Goal: Information Seeking & Learning: Learn about a topic

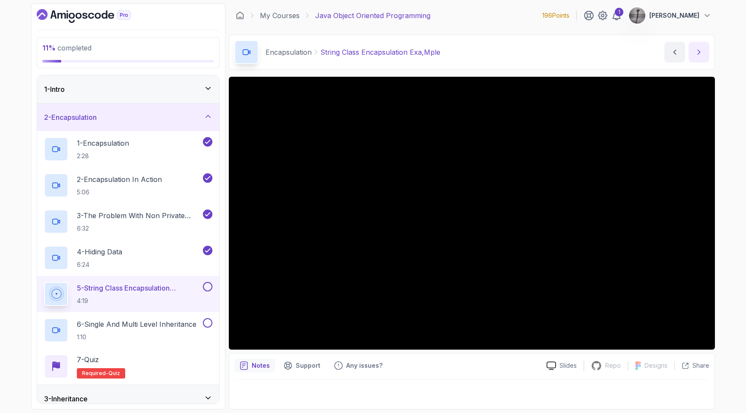
click at [694, 50] on icon "next content" at bounding box center [698, 52] width 9 height 9
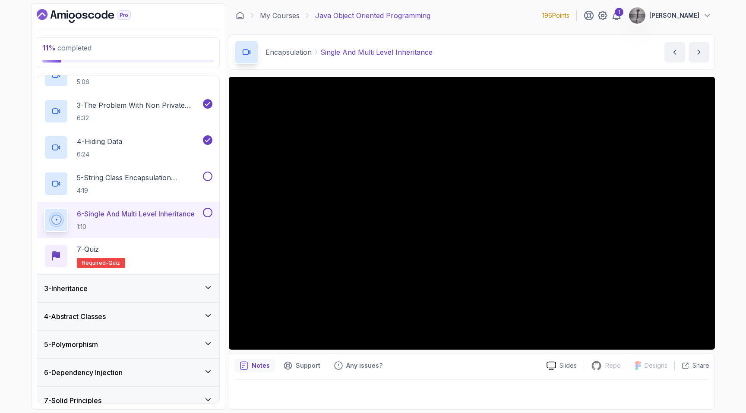
scroll to position [120, 0]
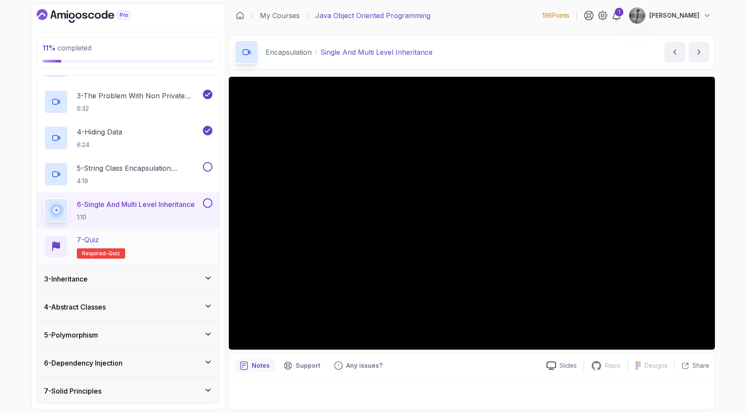
click at [148, 245] on div "7 - Quiz Required- quiz" at bounding box center [128, 247] width 168 height 24
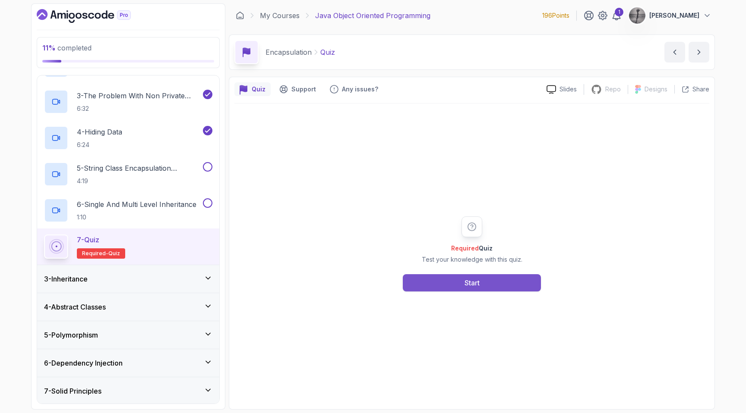
click at [431, 281] on button "Start" at bounding box center [472, 282] width 138 height 17
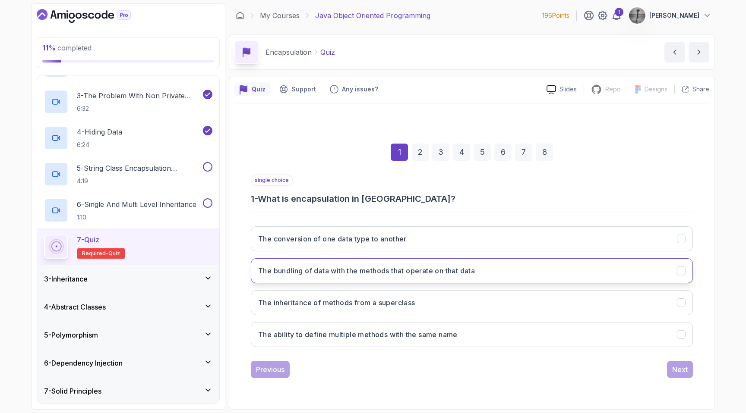
click at [392, 273] on h3 "The bundling of data with the methods that operate on that data" at bounding box center [366, 271] width 217 height 10
click at [690, 371] on button "Next" at bounding box center [680, 369] width 26 height 17
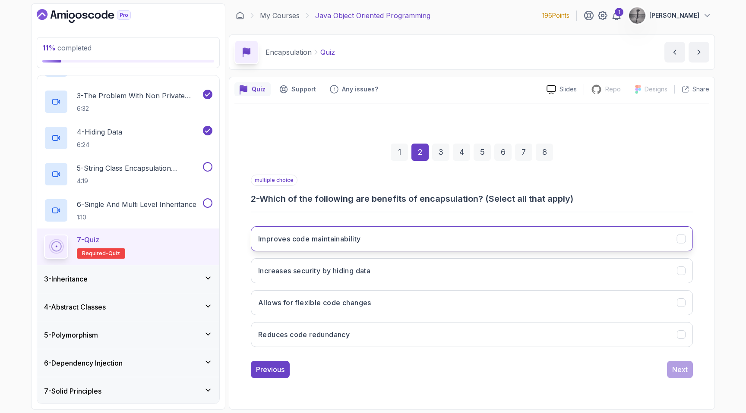
click at [359, 237] on h3 "Improves code maintainability" at bounding box center [309, 239] width 103 height 10
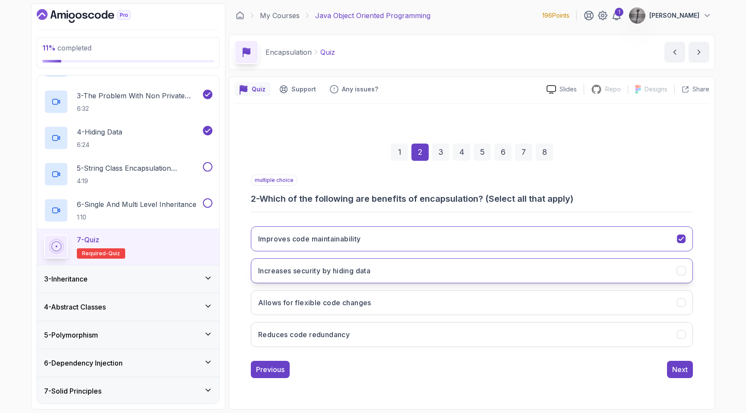
click at [378, 269] on button "Increases security by hiding data" at bounding box center [472, 270] width 442 height 25
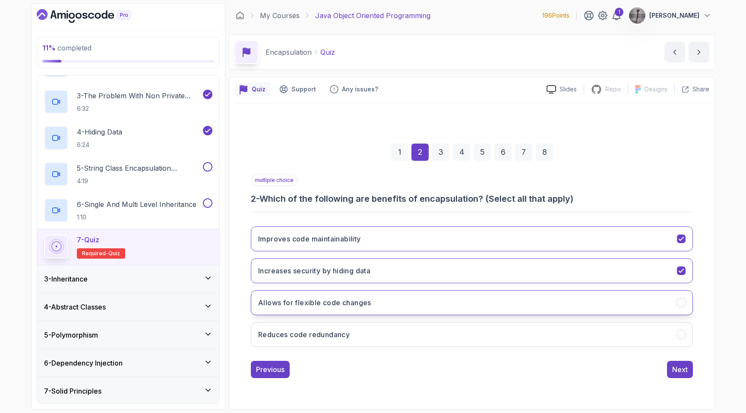
click at [374, 305] on button "Allows for flexible code changes" at bounding box center [472, 302] width 442 height 25
click at [684, 369] on div "Next" at bounding box center [680, 370] width 16 height 10
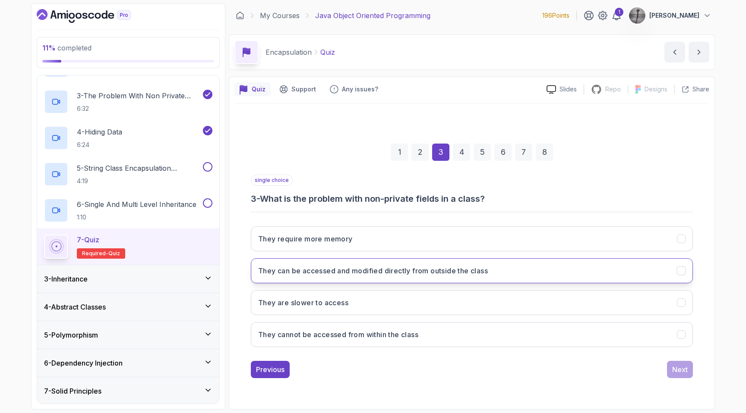
click at [396, 272] on h3 "They can be accessed and modified directly from outside the class" at bounding box center [373, 271] width 230 height 10
click at [678, 372] on div "Next" at bounding box center [680, 370] width 16 height 10
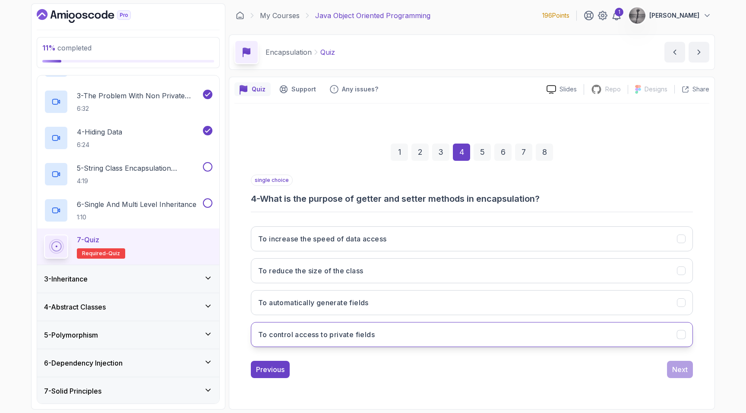
click at [384, 332] on button "To control access to private fields" at bounding box center [472, 334] width 442 height 25
click at [683, 366] on div "Next" at bounding box center [680, 370] width 16 height 10
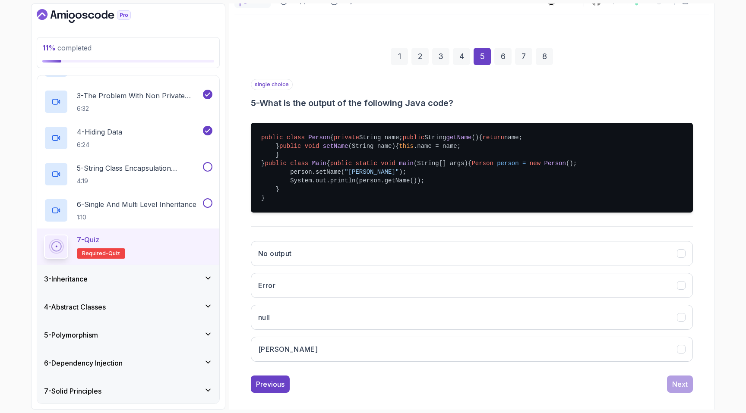
scroll to position [165, 0]
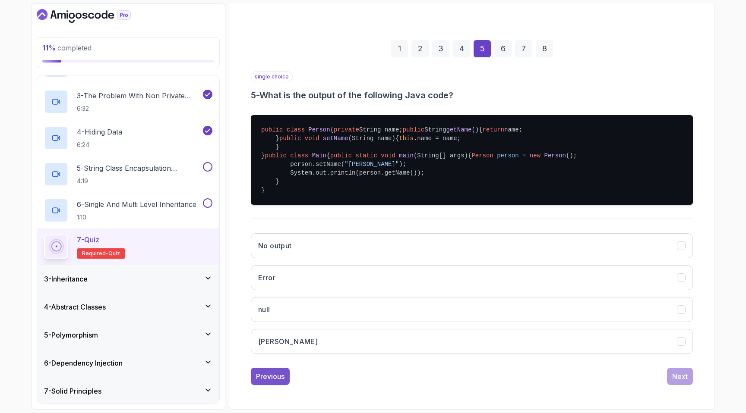
click at [268, 377] on div "Previous" at bounding box center [270, 377] width 28 height 10
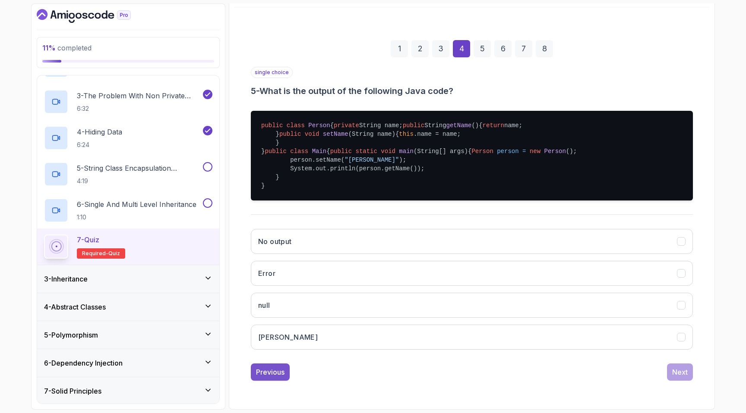
scroll to position [0, 0]
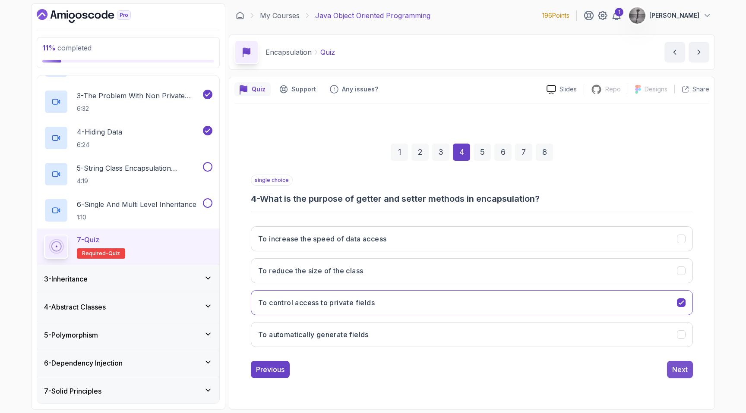
click at [684, 371] on div "Next" at bounding box center [680, 370] width 16 height 10
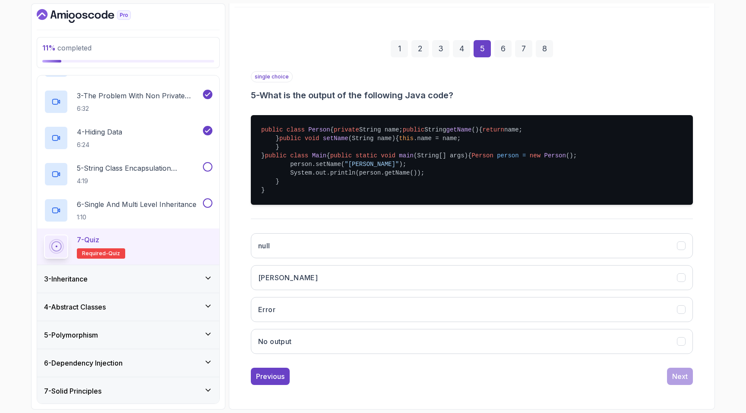
scroll to position [165, 0]
click at [359, 281] on button "[PERSON_NAME]" at bounding box center [472, 277] width 442 height 25
click at [676, 378] on div "Next" at bounding box center [680, 377] width 16 height 10
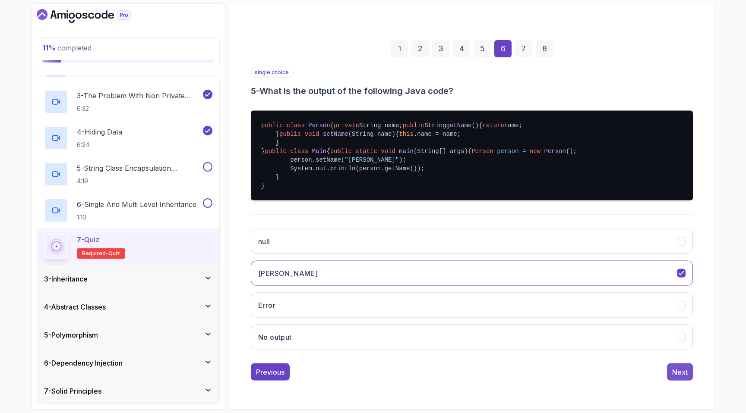
scroll to position [0, 0]
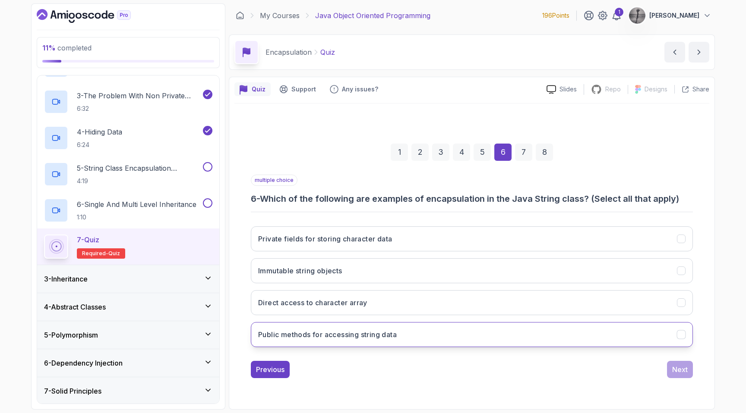
click at [448, 337] on button "Public methods for accessing string data" at bounding box center [472, 334] width 442 height 25
click at [680, 371] on div "Next" at bounding box center [680, 370] width 16 height 10
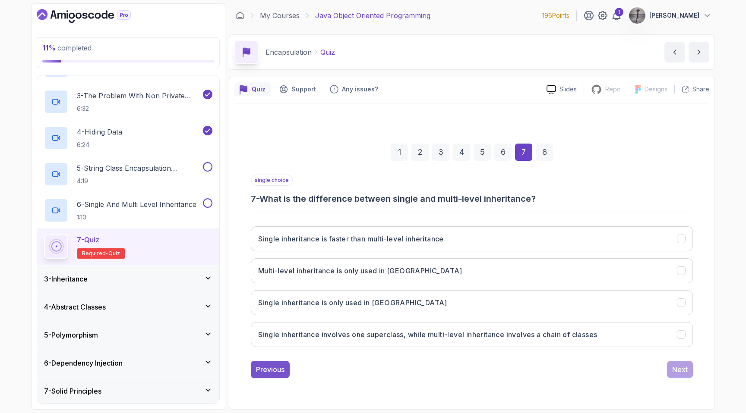
click at [272, 368] on div "Previous" at bounding box center [270, 370] width 28 height 10
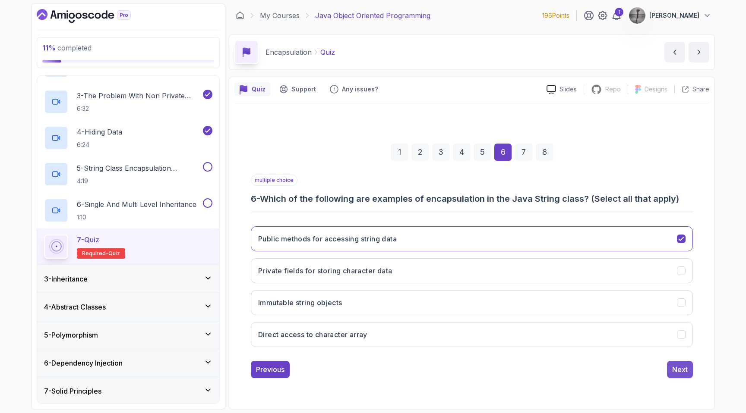
click at [681, 368] on div "Next" at bounding box center [680, 370] width 16 height 10
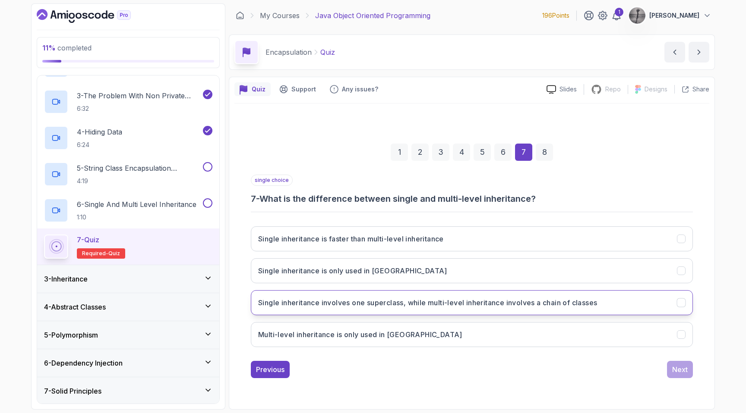
click at [510, 305] on h3 "Single inheritance involves one superclass, while multi-level inheritance invol…" at bounding box center [427, 303] width 339 height 10
click at [684, 368] on div "Next" at bounding box center [680, 370] width 16 height 10
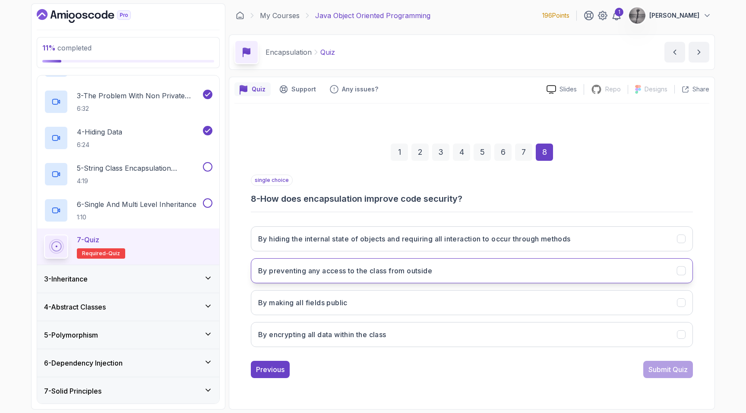
click at [438, 271] on button "By preventing any access to the class from outside" at bounding box center [472, 270] width 442 height 25
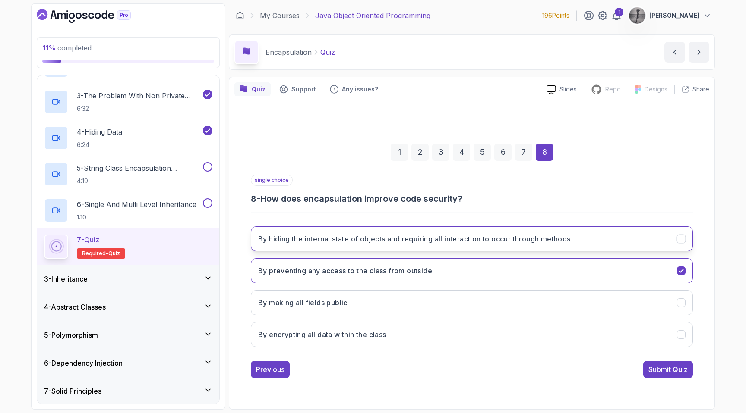
click at [432, 242] on h3 "By hiding the internal state of objects and requiring all interaction to occur …" at bounding box center [414, 239] width 312 height 10
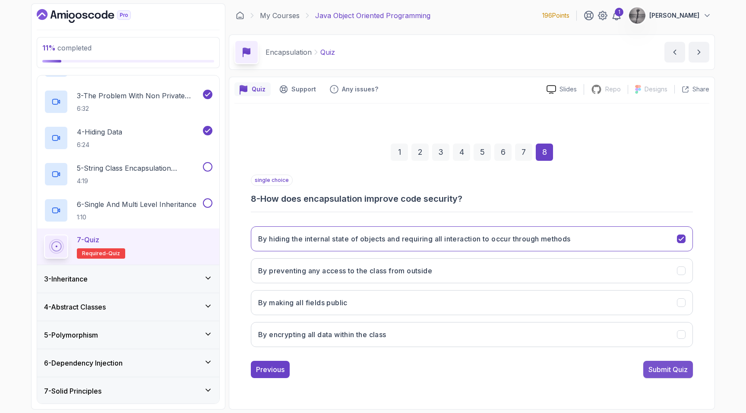
click at [662, 370] on div "Submit Quiz" at bounding box center [667, 370] width 39 height 10
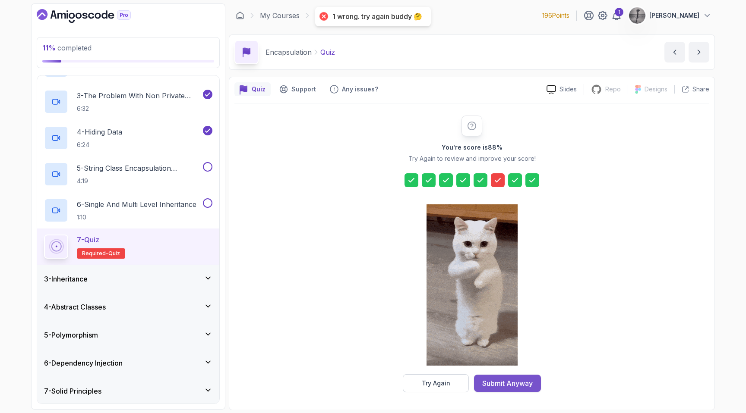
click at [513, 386] on div "Submit Anyway" at bounding box center [507, 383] width 50 height 10
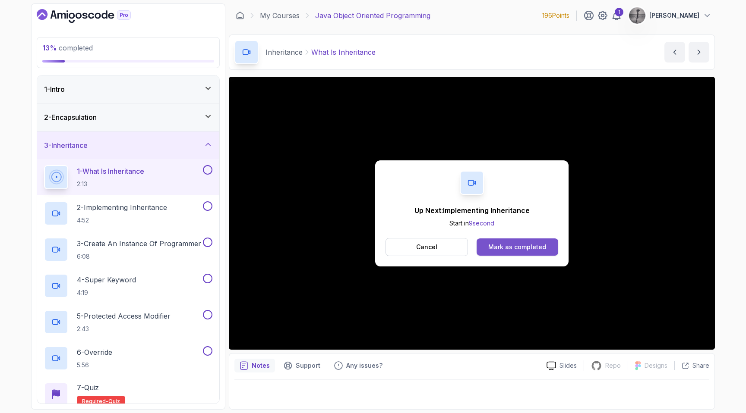
click at [516, 250] on div "Mark as completed" at bounding box center [517, 247] width 58 height 9
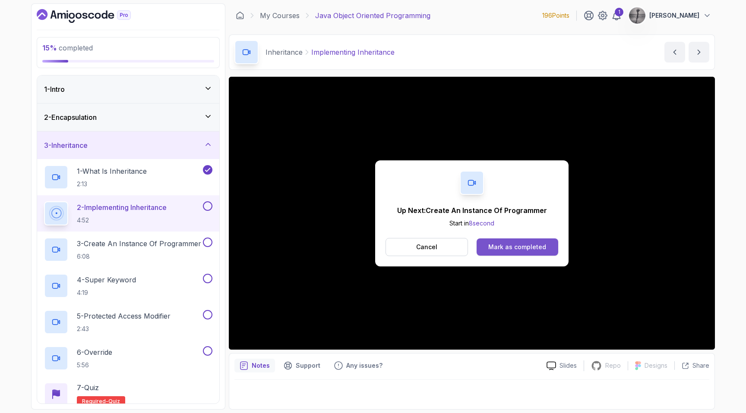
click at [513, 249] on div "Mark as completed" at bounding box center [517, 247] width 58 height 9
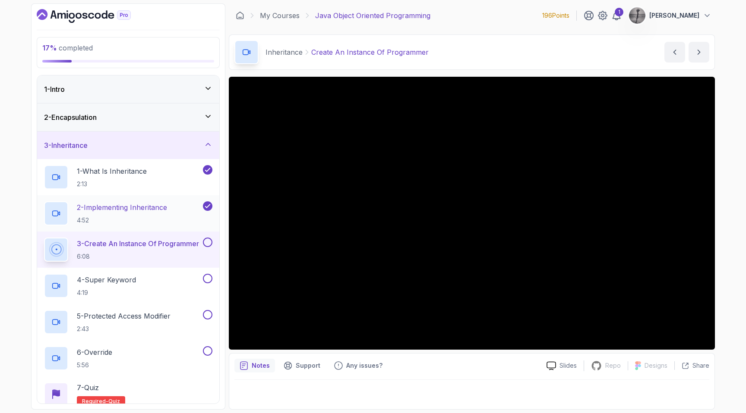
scroll to position [9, 0]
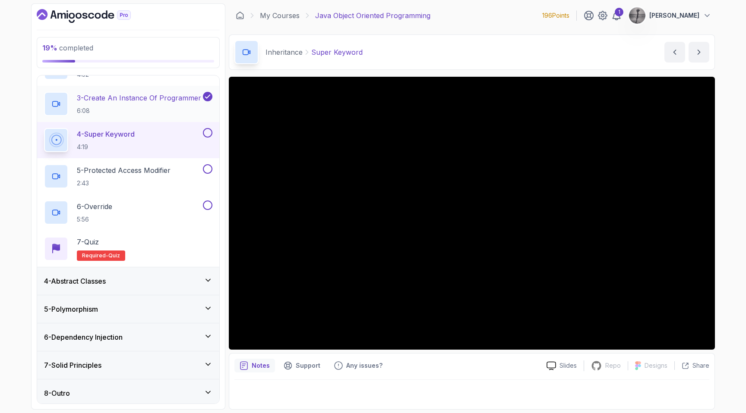
scroll to position [149, 0]
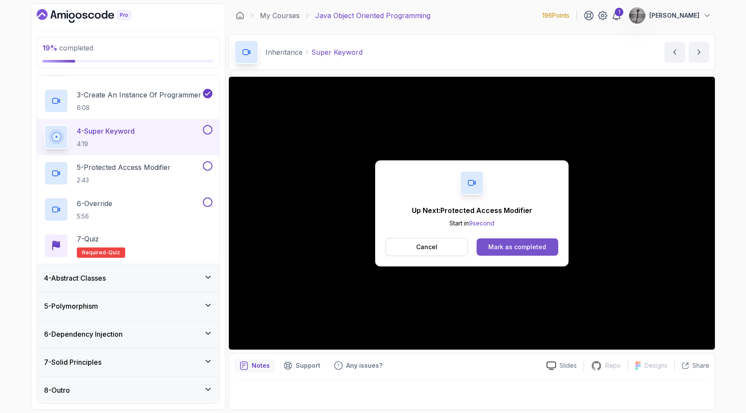
click at [507, 243] on div "Mark as completed" at bounding box center [517, 247] width 58 height 9
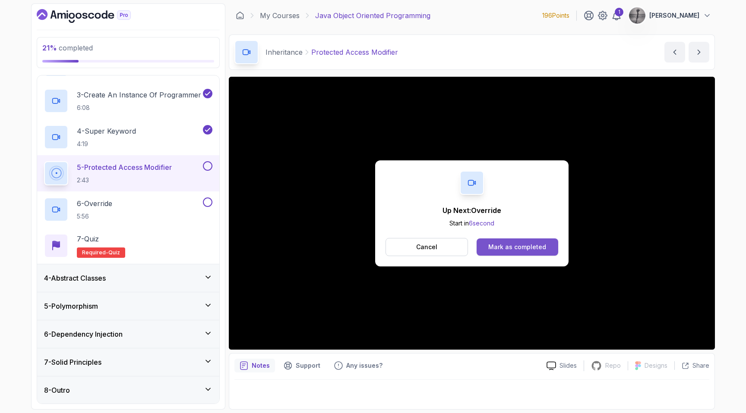
click at [505, 243] on div "Mark as completed" at bounding box center [517, 247] width 58 height 9
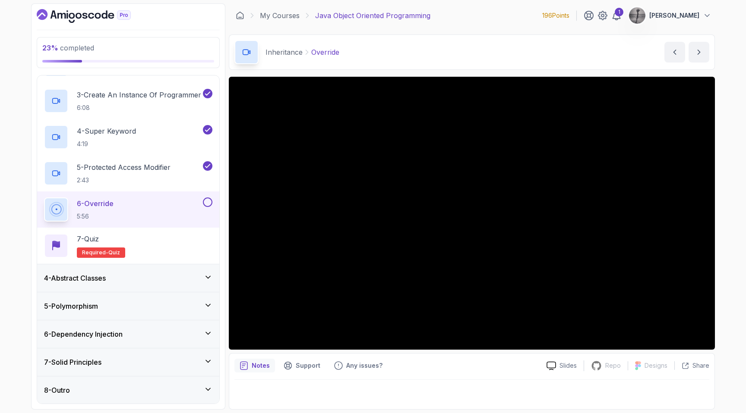
click at [179, 362] on div "7 - Solid Principles" at bounding box center [128, 362] width 168 height 10
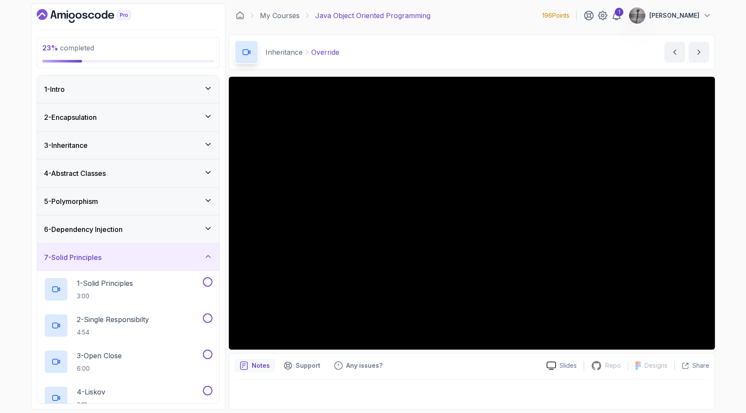
click at [163, 260] on div "7 - Solid Principles" at bounding box center [128, 257] width 168 height 10
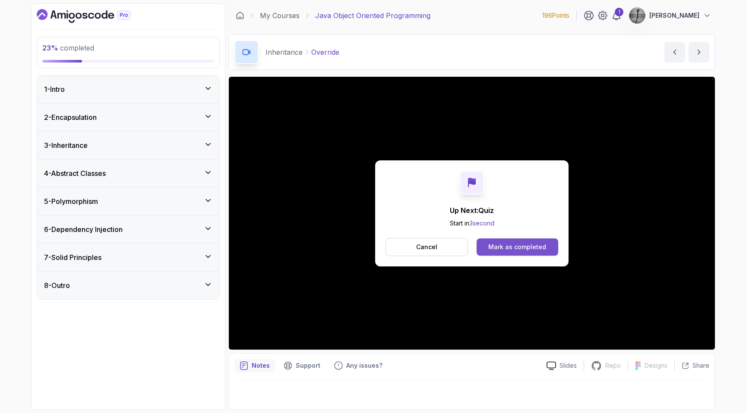
click at [548, 240] on button "Mark as completed" at bounding box center [517, 247] width 82 height 17
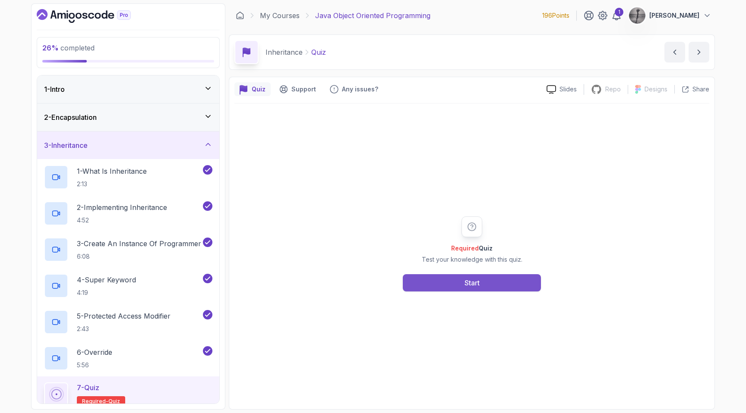
click at [434, 283] on button "Start" at bounding box center [472, 282] width 138 height 17
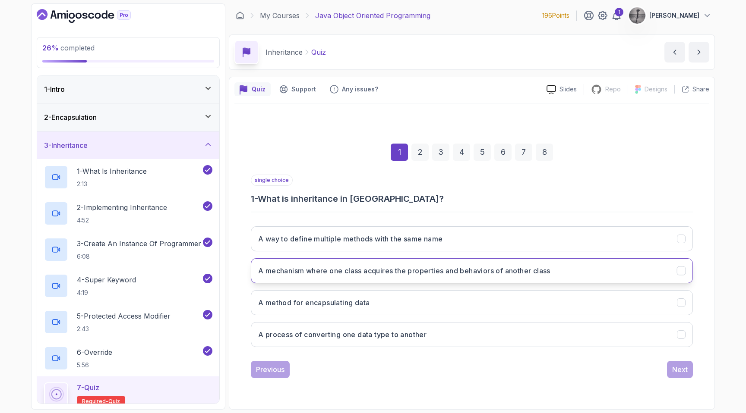
click at [488, 267] on h3 "A mechanism where one class acquires the properties and behaviors of another cl…" at bounding box center [404, 271] width 292 height 10
click at [676, 368] on div "Next" at bounding box center [680, 370] width 16 height 10
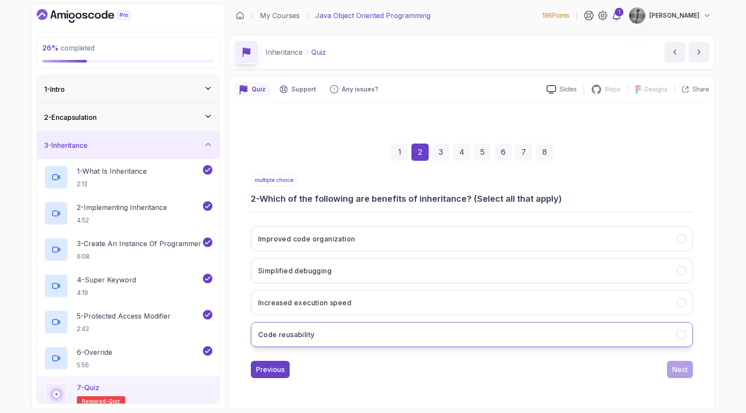
click at [348, 335] on button "Code reusability" at bounding box center [472, 334] width 442 height 25
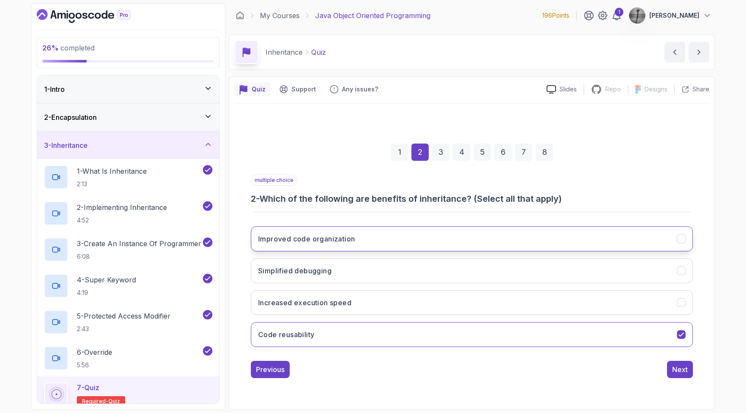
click at [384, 237] on button "Improved code organization" at bounding box center [472, 239] width 442 height 25
click at [674, 368] on div "Next" at bounding box center [680, 370] width 16 height 10
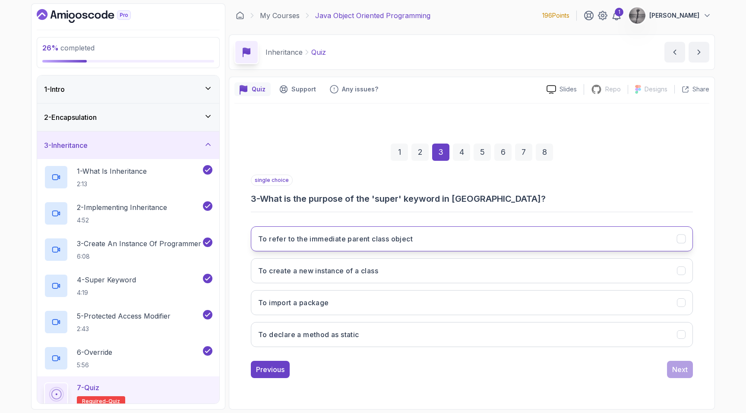
click at [432, 238] on button "To refer to the immediate parent class object" at bounding box center [472, 239] width 442 height 25
click at [676, 367] on div "Next" at bounding box center [680, 370] width 16 height 10
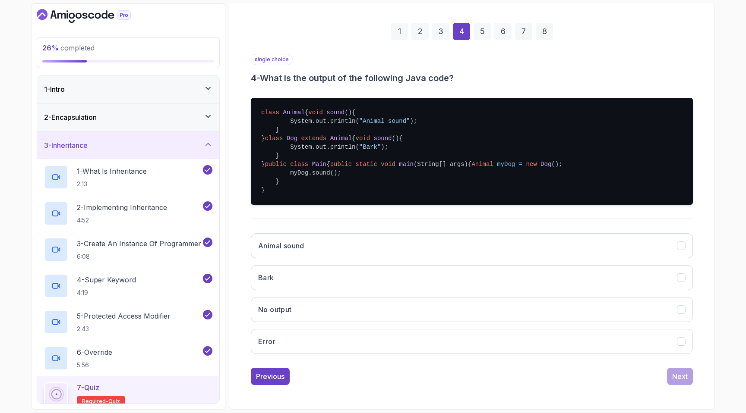
scroll to position [157, 0]
click at [339, 289] on button "Bark" at bounding box center [472, 277] width 442 height 25
click at [674, 382] on div "Next" at bounding box center [680, 377] width 16 height 10
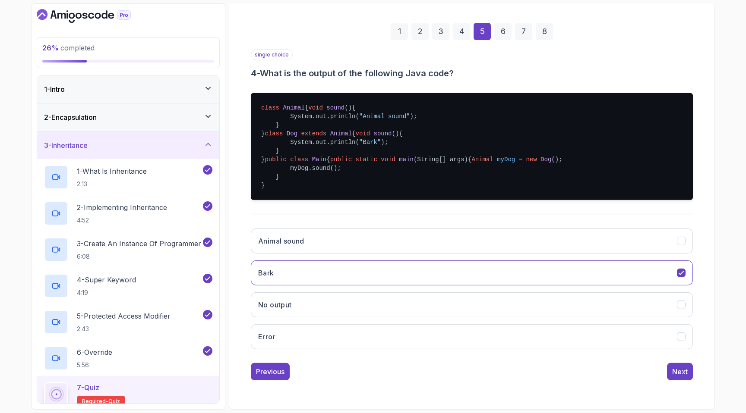
scroll to position [0, 0]
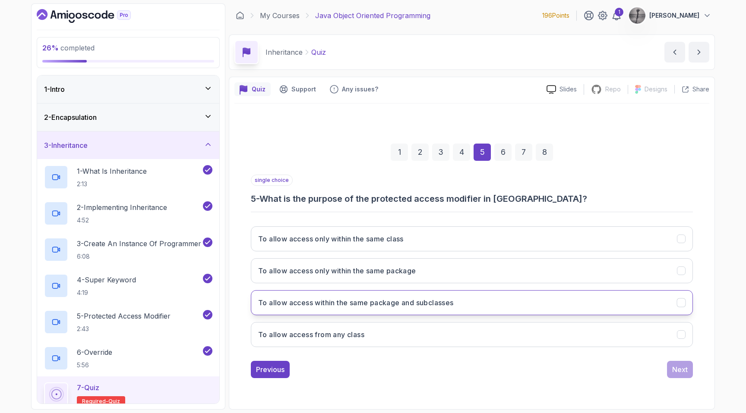
click at [362, 302] on h3 "To allow access within the same package and subclasses" at bounding box center [355, 303] width 195 height 10
click at [680, 365] on div "Next" at bounding box center [680, 370] width 16 height 10
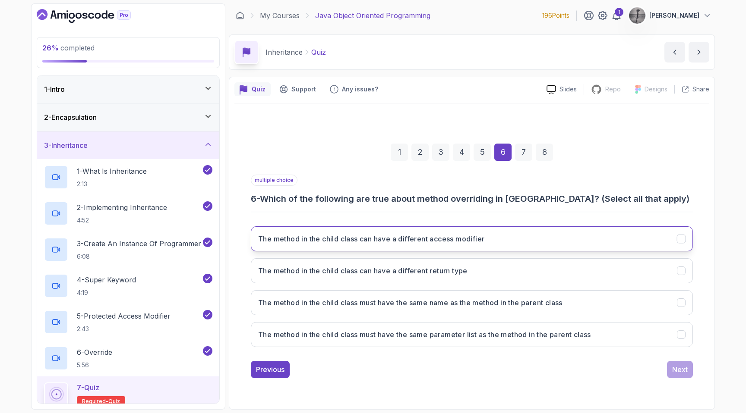
click at [423, 236] on h3 "The method in the child class can have a different access modifier" at bounding box center [371, 239] width 226 height 10
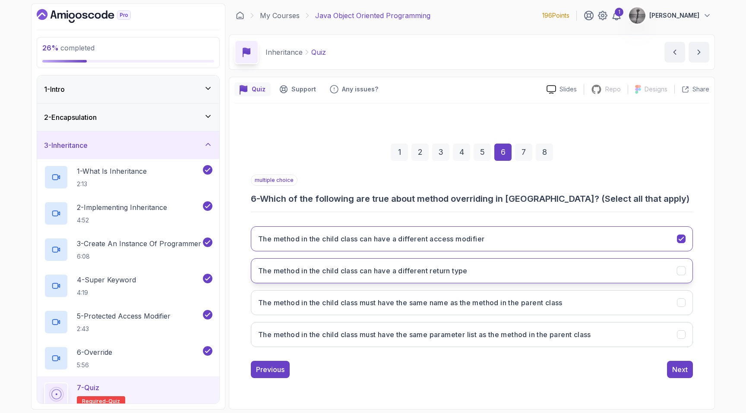
click at [365, 274] on h3 "The method in the child class can have a different return type" at bounding box center [362, 271] width 209 height 10
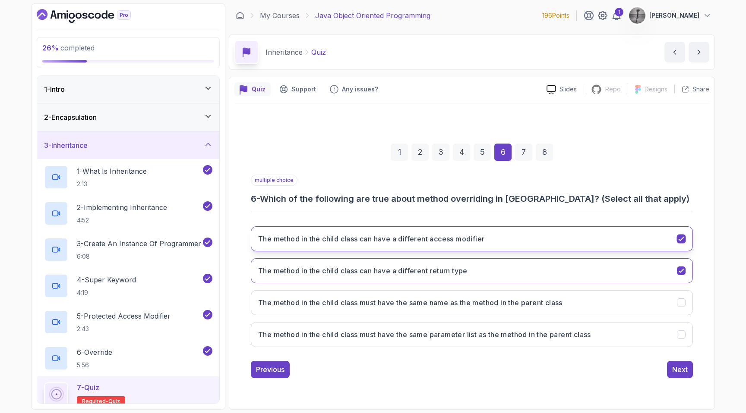
click at [395, 241] on h3 "The method in the child class can have a different access modifier" at bounding box center [371, 239] width 226 height 10
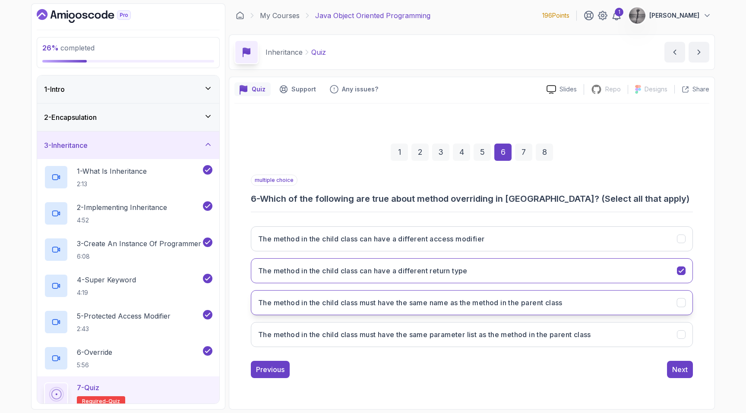
click at [449, 302] on h3 "The method in the child class must have the same name as the method in the pare…" at bounding box center [410, 303] width 304 height 10
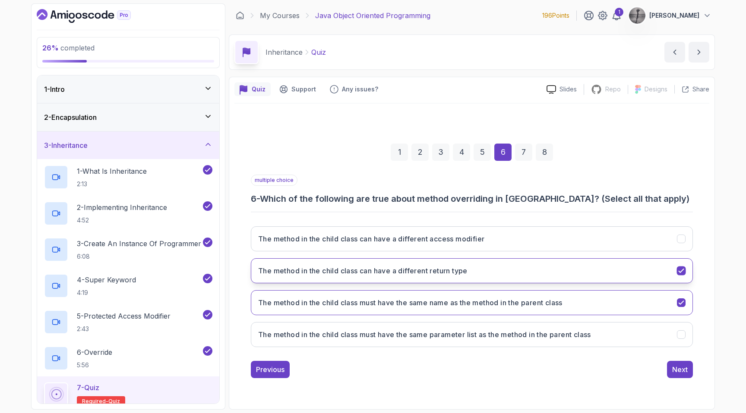
click at [497, 274] on button "The method in the child class can have a different return type" at bounding box center [472, 270] width 442 height 25
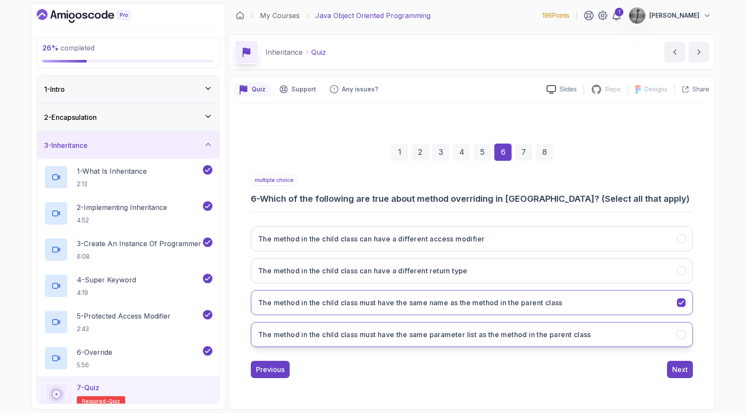
click at [395, 333] on h3 "The method in the child class must have the same parameter list as the method i…" at bounding box center [424, 335] width 333 height 10
click at [676, 368] on div "Next" at bounding box center [680, 370] width 16 height 10
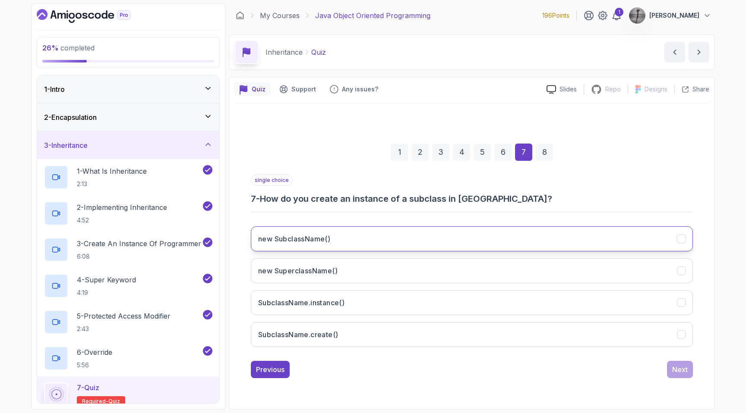
click at [368, 237] on button "new SubclassName()" at bounding box center [472, 239] width 442 height 25
click at [668, 362] on button "Next" at bounding box center [680, 369] width 26 height 17
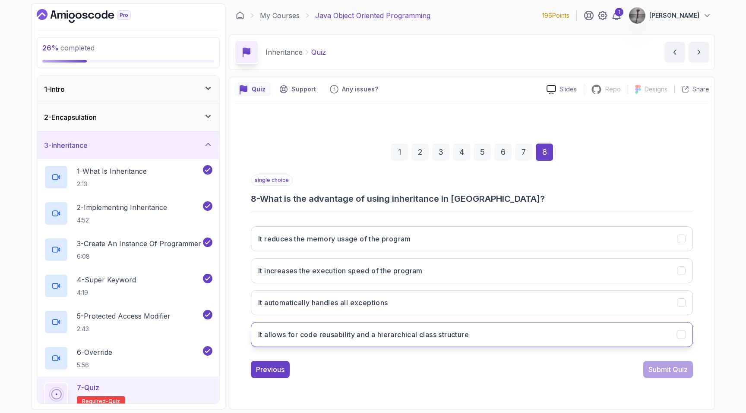
click at [435, 337] on h3 "It allows for code reusability and a hierarchical class structure" at bounding box center [363, 335] width 211 height 10
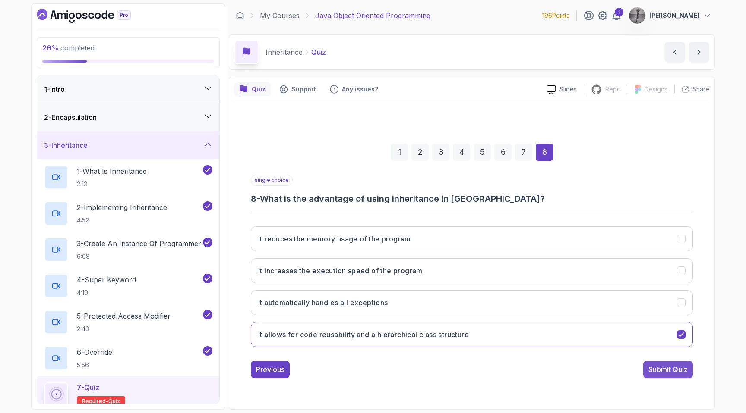
click at [662, 368] on div "Submit Quiz" at bounding box center [667, 370] width 39 height 10
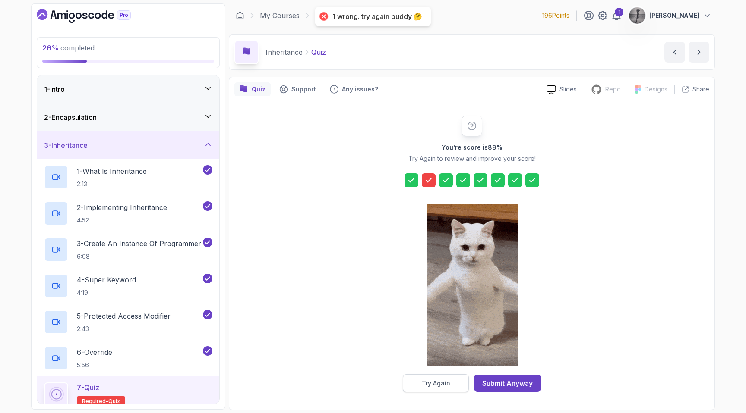
click at [429, 380] on div "Try Again" at bounding box center [436, 383] width 28 height 9
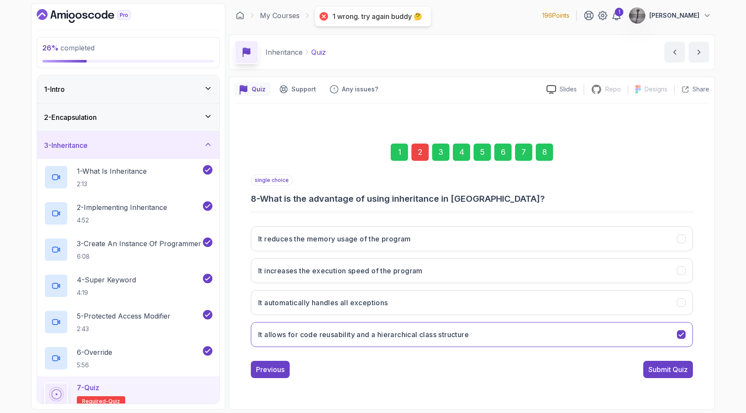
click at [420, 149] on div "2" at bounding box center [419, 152] width 17 height 17
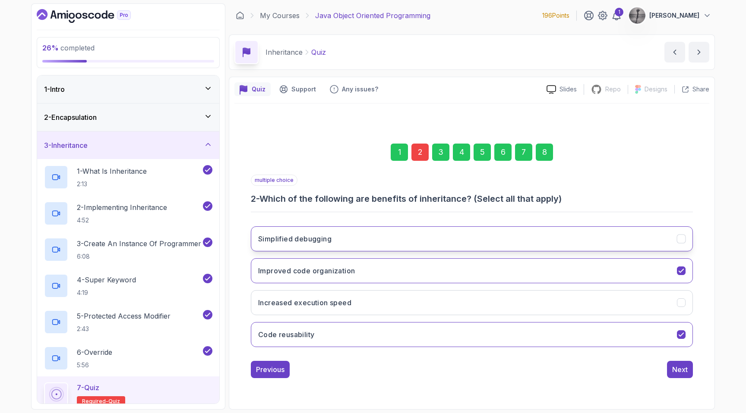
click at [369, 239] on button "Simplified debugging" at bounding box center [472, 239] width 442 height 25
click at [683, 366] on div "Next" at bounding box center [680, 370] width 16 height 10
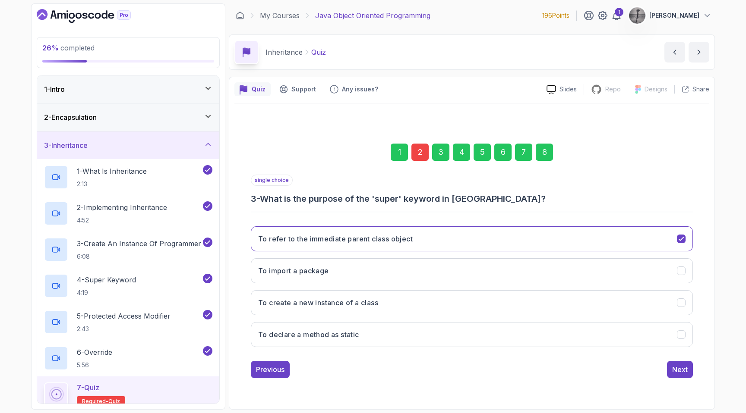
click at [545, 153] on div "8" at bounding box center [543, 152] width 17 height 17
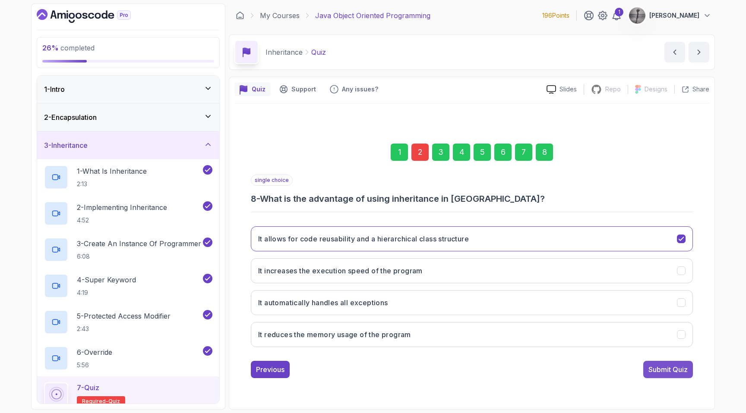
click at [675, 370] on div "Submit Quiz" at bounding box center [667, 370] width 39 height 10
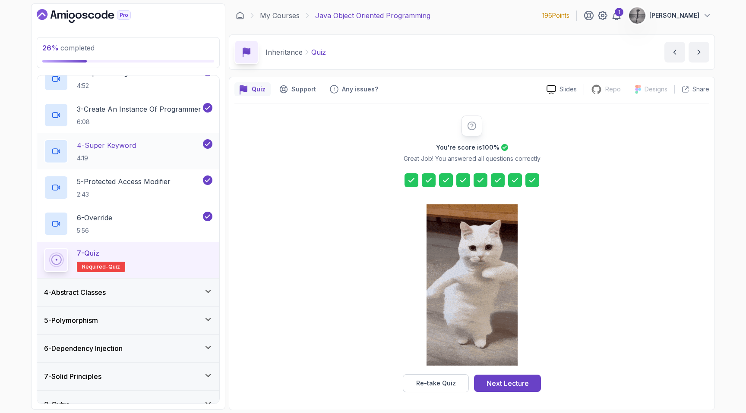
scroll to position [149, 0]
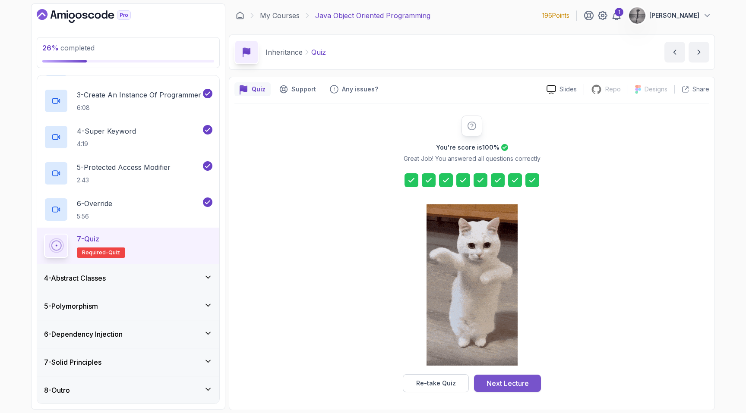
click at [502, 387] on div "Next Lecture" at bounding box center [507, 383] width 42 height 10
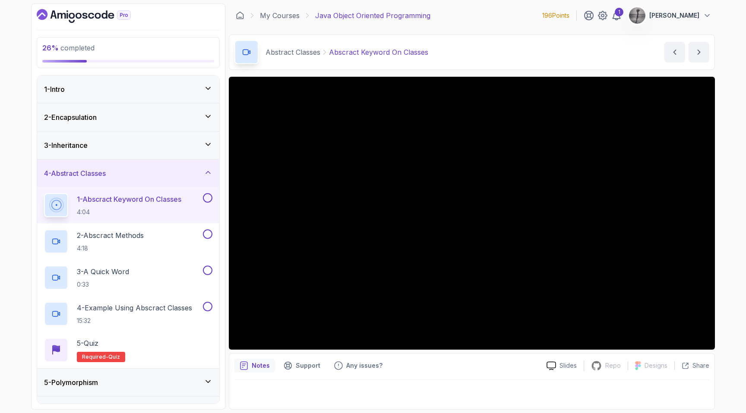
click at [421, 263] on div at bounding box center [472, 213] width 486 height 273
